Goal: Information Seeking & Learning: Learn about a topic

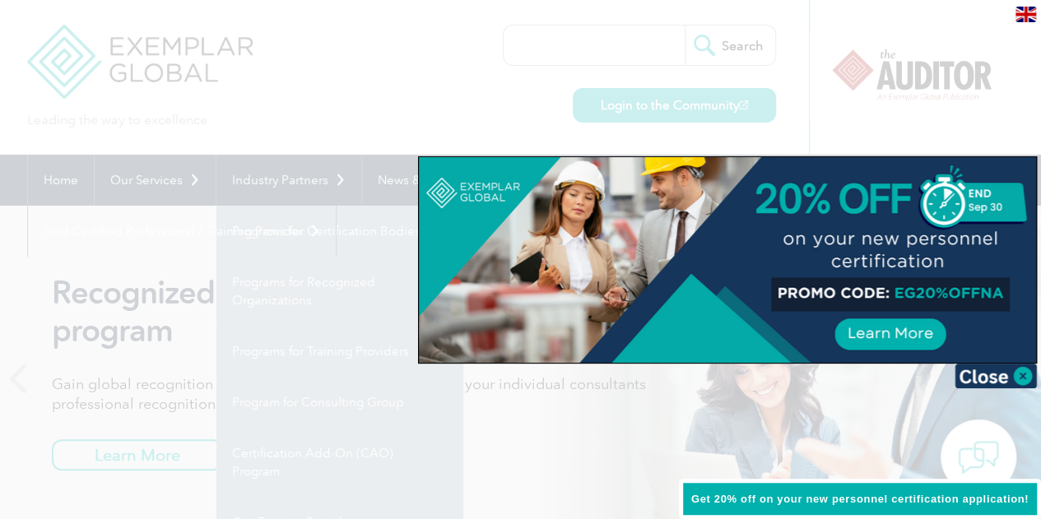
click at [328, 354] on div at bounding box center [520, 259] width 1041 height 519
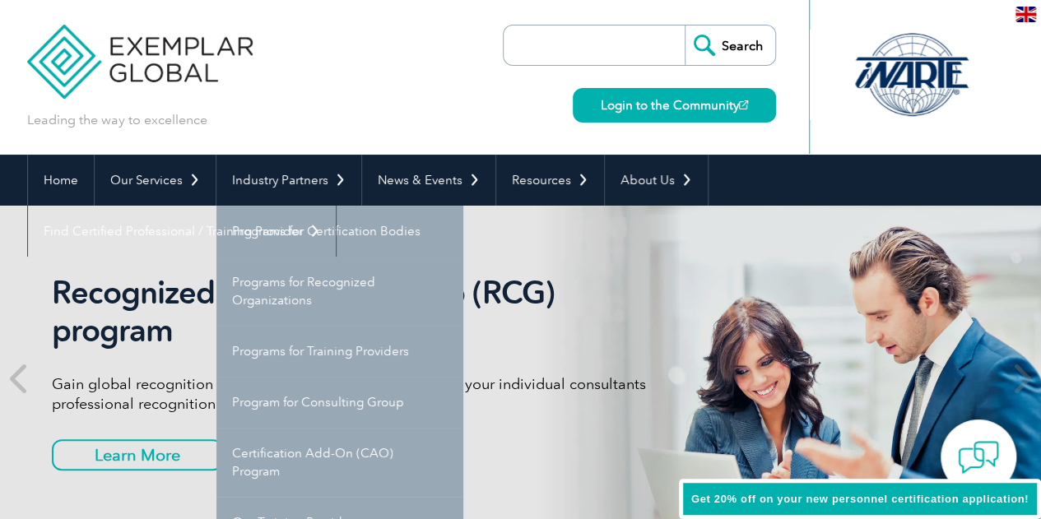
click at [332, 355] on link "Programs for Training Providers" at bounding box center [339, 351] width 247 height 51
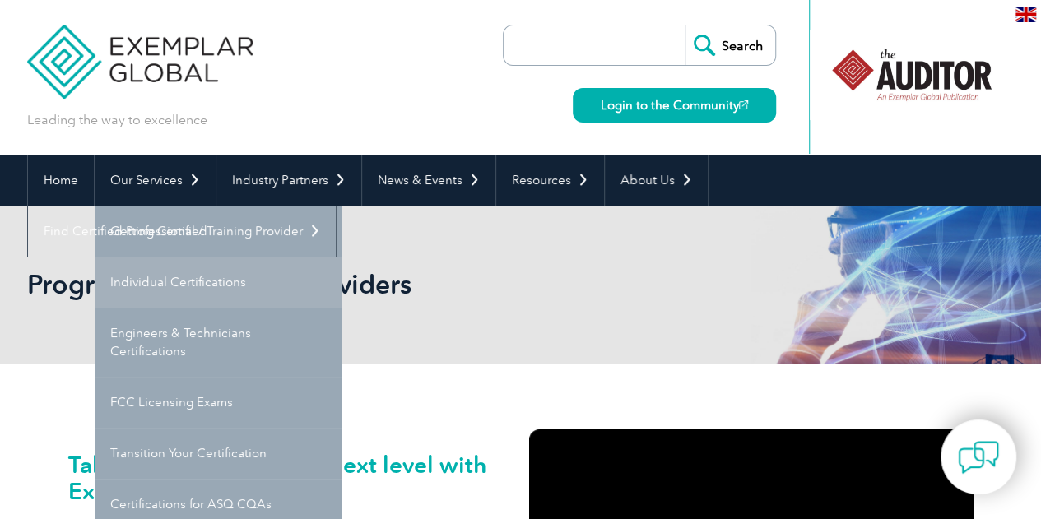
click at [187, 281] on link "Individual Certifications" at bounding box center [218, 282] width 247 height 51
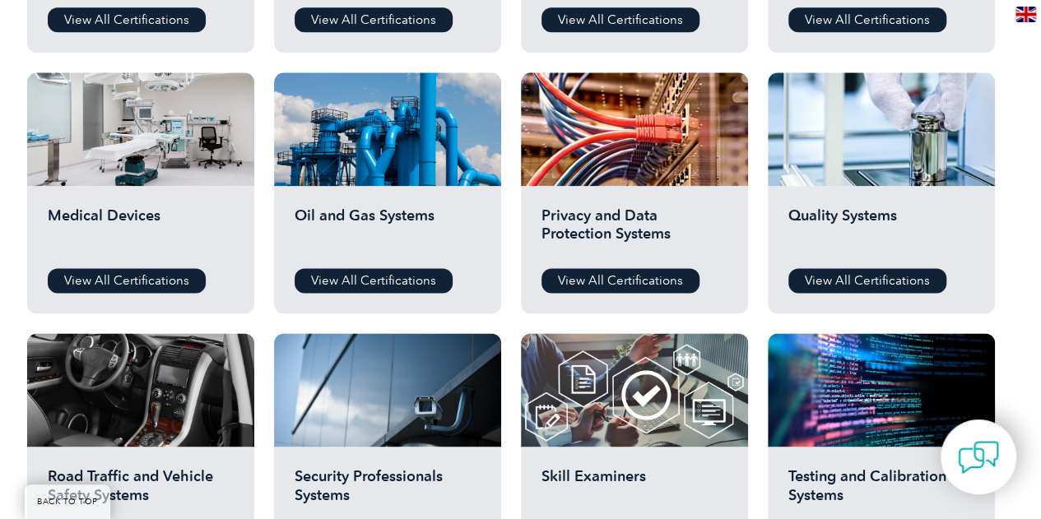
scroll to position [1070, 0]
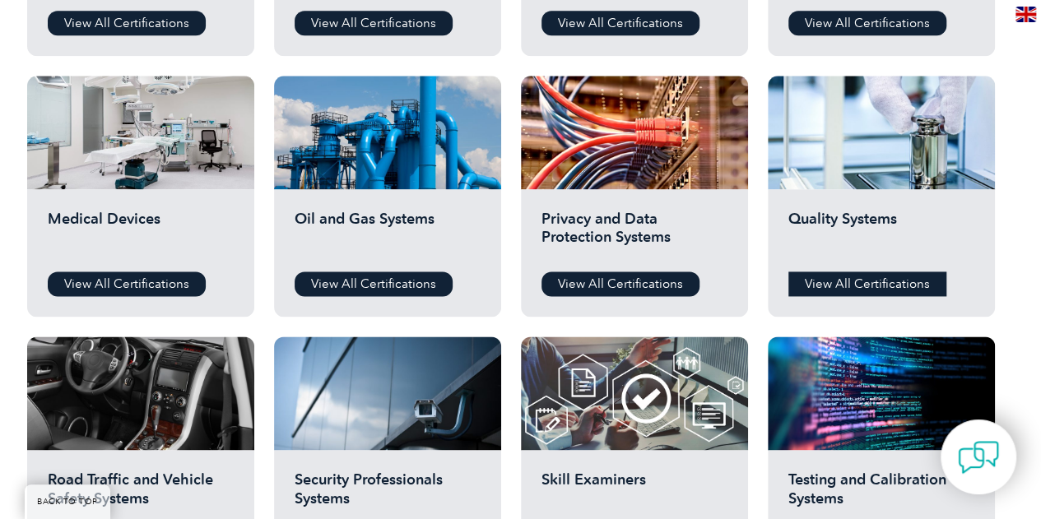
click at [890, 284] on link "View All Certifications" at bounding box center [867, 284] width 158 height 25
click at [135, 282] on link "View All Certifications" at bounding box center [127, 284] width 158 height 25
